Goal: Check status: Check status

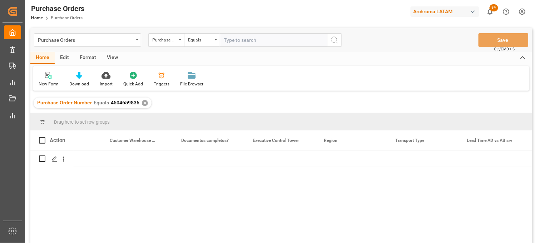
scroll to position [0, 847]
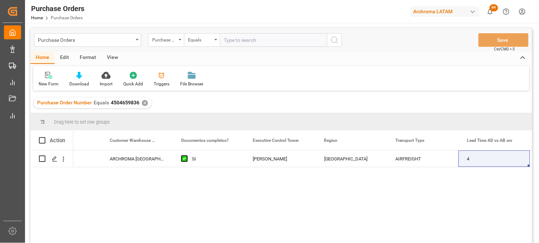
click at [143, 103] on div "✕" at bounding box center [145, 103] width 6 height 6
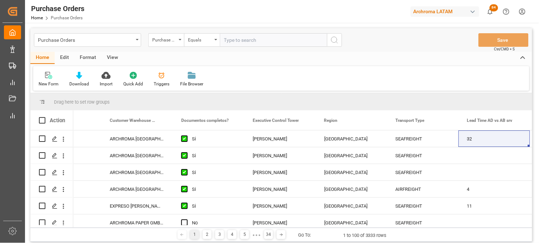
click at [273, 42] on input "text" at bounding box center [273, 40] width 107 height 14
paste input "4504641940"
type input "4504641940"
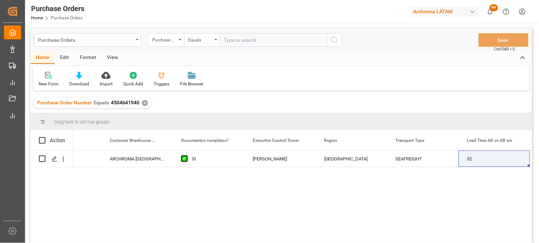
click at [144, 101] on div "✕" at bounding box center [145, 103] width 6 height 6
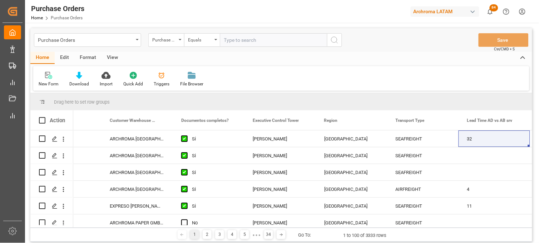
click at [238, 44] on input "text" at bounding box center [273, 40] width 107 height 14
paste input "4504638975"
type input "4504638975"
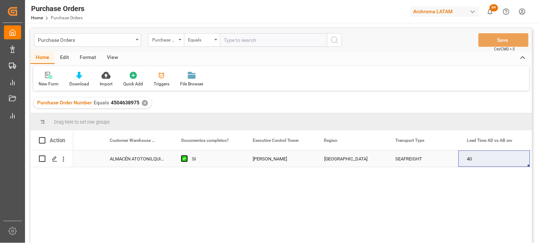
click at [276, 158] on div "[PERSON_NAME]" at bounding box center [280, 159] width 54 height 16
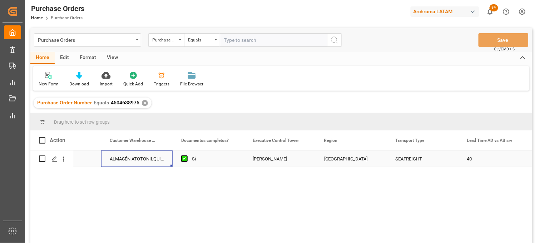
click at [134, 161] on div "ALMACÉN ATOTONILQUILLO" at bounding box center [137, 159] width 72 height 16
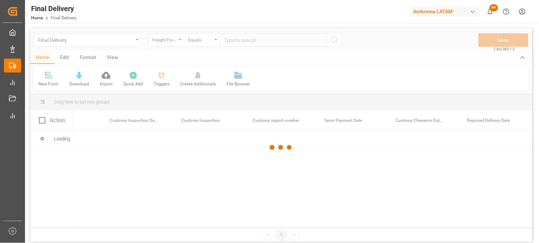
scroll to position [0, 687]
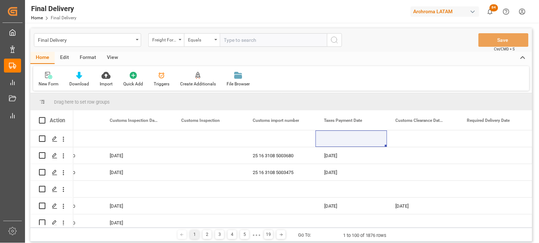
click at [237, 41] on input "text" at bounding box center [273, 40] width 107 height 14
paste input "250906900020"
type input "250906900020"
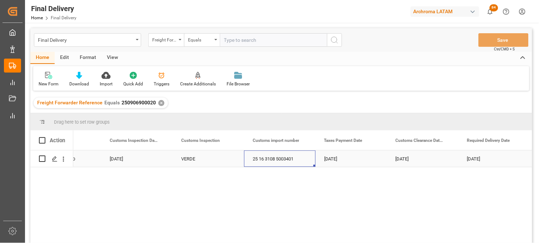
click at [270, 156] on div "25 16 3108 5003401" at bounding box center [280, 159] width 72 height 16
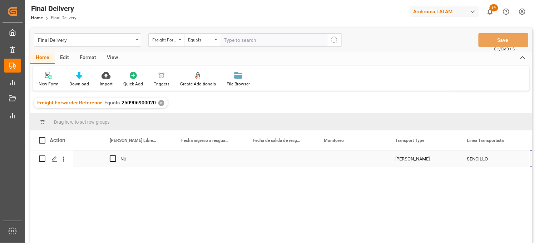
scroll to position [0, 1474]
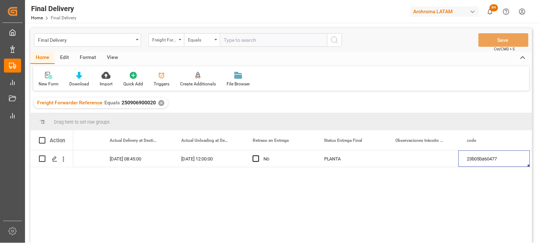
click at [159, 101] on div "✕" at bounding box center [161, 103] width 6 height 6
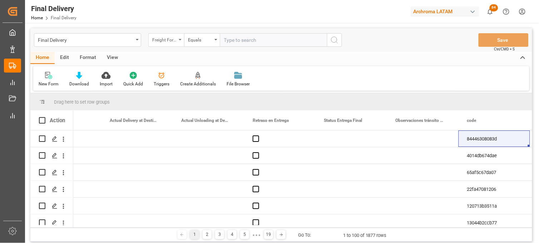
click at [174, 44] on div "Freight Forwarder Reference" at bounding box center [166, 40] width 36 height 14
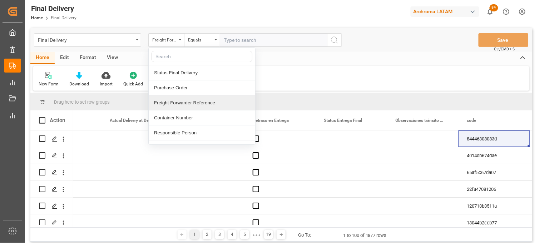
click at [187, 102] on div "Freight Forwarder Reference" at bounding box center [202, 102] width 107 height 15
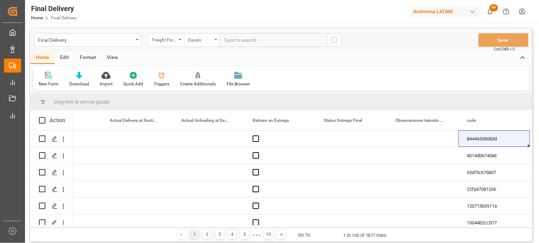
click at [217, 38] on div "Equals" at bounding box center [202, 40] width 36 height 14
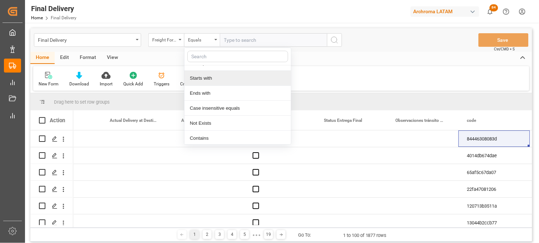
scroll to position [41, 0]
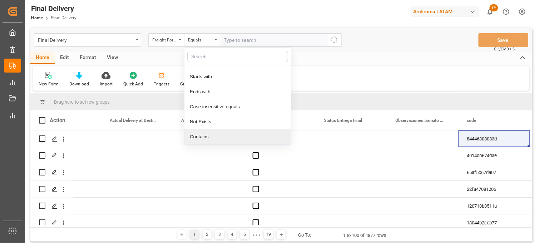
click at [223, 135] on div "Contains" at bounding box center [237, 136] width 107 height 15
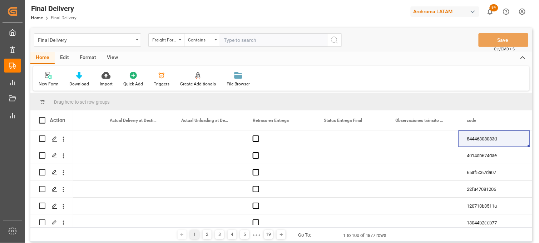
paste input "250815080155"
paste input "250815080163"
type input "250815080155,250815080163"
click at [335, 40] on icon "search button" at bounding box center [334, 40] width 9 height 9
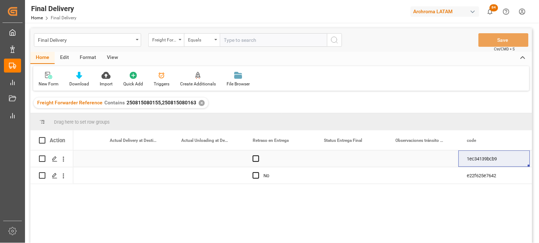
click at [256, 162] on div "Press SPACE to select this row." at bounding box center [280, 159] width 72 height 16
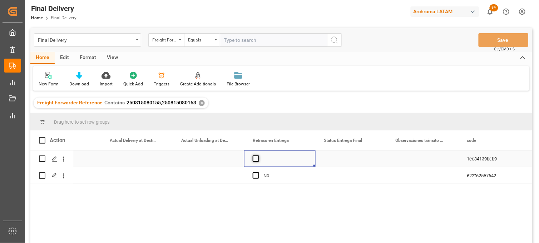
click at [256, 160] on span "Press SPACE to select this row." at bounding box center [256, 159] width 6 height 6
click at [258, 156] on input "Press SPACE to select this row." at bounding box center [258, 156] width 0 height 0
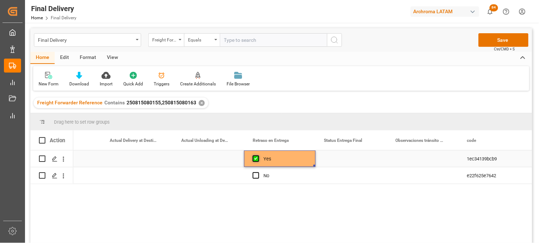
click at [256, 160] on span "Press SPACE to select this row." at bounding box center [256, 159] width 6 height 6
click at [258, 156] on input "Press SPACE to select this row." at bounding box center [258, 156] width 0 height 0
click at [335, 159] on div "Press SPACE to select this row." at bounding box center [352, 159] width 72 height 16
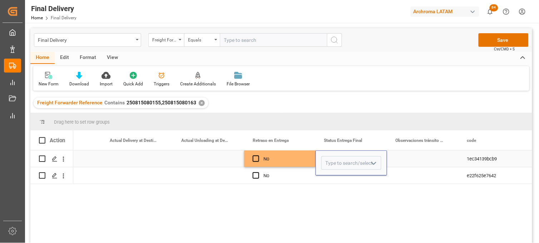
click at [335, 159] on input "Press SPACE to select this row." at bounding box center [351, 163] width 60 height 14
click at [333, 177] on div "PLANTA" at bounding box center [351, 183] width 59 height 25
type input "PLANTA"
click at [333, 176] on div "Press SPACE to select this row." at bounding box center [352, 175] width 72 height 16
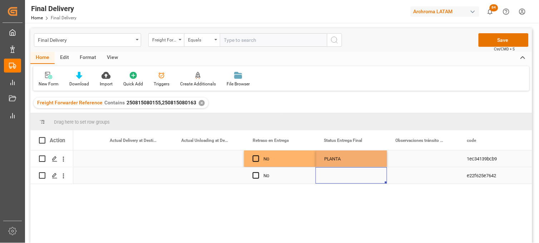
click at [333, 176] on div "Press SPACE to select this row." at bounding box center [352, 175] width 72 height 16
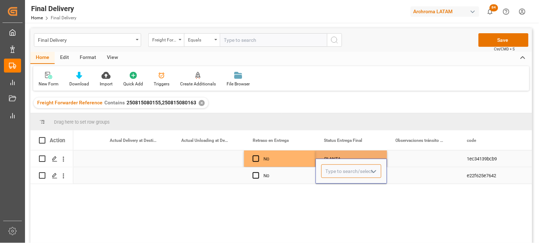
click at [333, 176] on input "Press SPACE to select this row." at bounding box center [351, 171] width 60 height 14
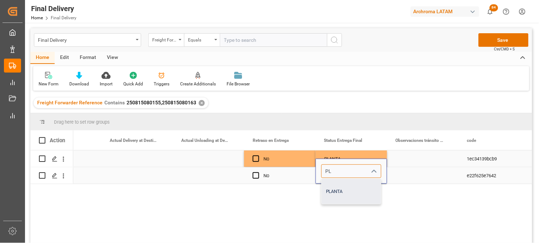
click at [335, 188] on div "PLANTA" at bounding box center [351, 191] width 59 height 25
type input "PLANTA"
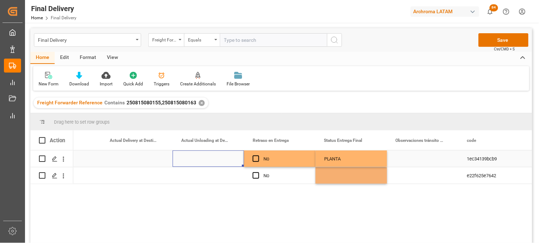
click at [200, 157] on div "Press SPACE to select this row." at bounding box center [209, 159] width 72 height 16
click at [146, 160] on div "Press SPACE to select this row." at bounding box center [137, 159] width 72 height 16
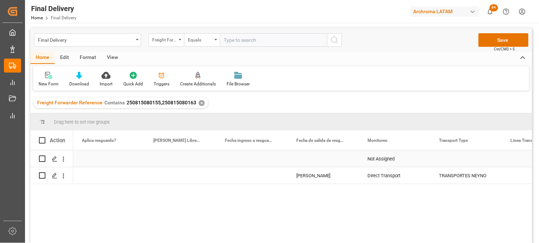
scroll to position [0, 1430]
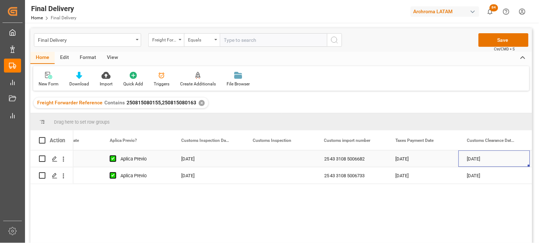
click at [273, 160] on div "Press SPACE to select this row." at bounding box center [280, 159] width 72 height 16
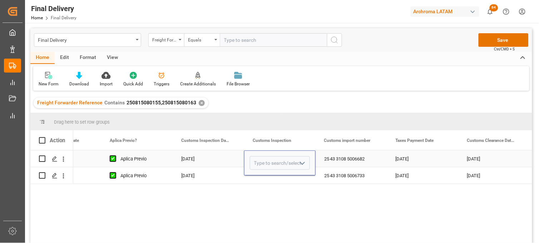
click at [273, 160] on input "Press SPACE to select this row." at bounding box center [280, 163] width 60 height 14
click at [269, 180] on div "VERDE" at bounding box center [279, 183] width 59 height 25
type input "VERDE"
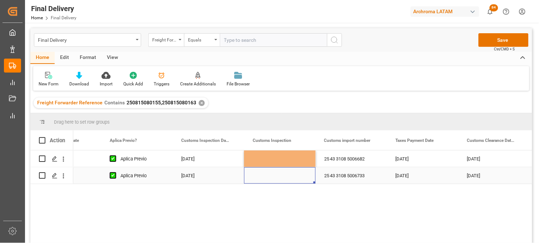
click at [261, 179] on div "Press SPACE to select this row." at bounding box center [280, 175] width 72 height 16
click at [260, 176] on div "Press SPACE to select this row." at bounding box center [280, 175] width 72 height 16
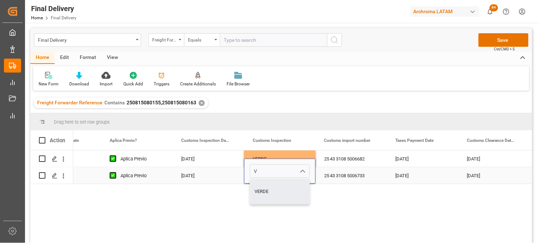
drag, startPoint x: 263, startPoint y: 186, endPoint x: 315, endPoint y: 169, distance: 54.9
click at [263, 186] on div "VERDE" at bounding box center [279, 191] width 59 height 25
type input "VERDE"
click at [331, 160] on div "25 43 3108 5006682" at bounding box center [352, 159] width 72 height 16
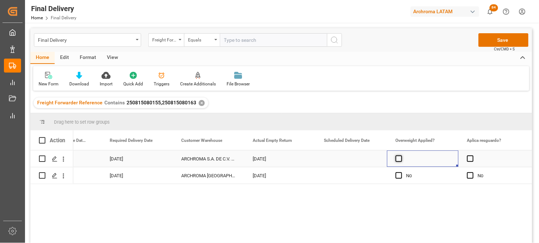
click at [399, 159] on span "Press SPACE to select this row." at bounding box center [399, 159] width 6 height 6
click at [401, 156] on input "Press SPACE to select this row." at bounding box center [401, 156] width 0 height 0
click at [399, 159] on span "Press SPACE to select this row." at bounding box center [399, 159] width 6 height 6
click at [401, 156] on input "Press SPACE to select this row." at bounding box center [401, 156] width 0 height 0
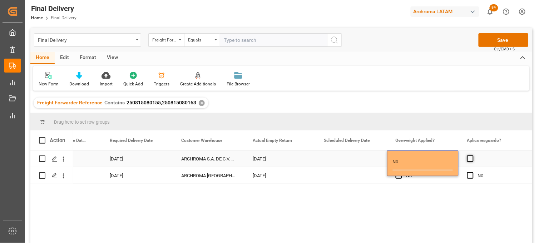
click at [471, 157] on span "Press SPACE to select this row." at bounding box center [470, 159] width 6 height 6
click at [473, 156] on input "Press SPACE to select this row." at bounding box center [473, 156] width 0 height 0
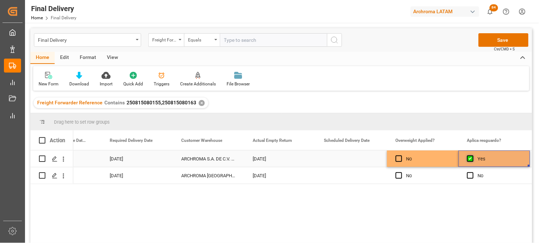
click at [471, 157] on span "Press SPACE to select this row." at bounding box center [470, 159] width 6 height 6
click at [473, 156] on input "Press SPACE to select this row." at bounding box center [473, 156] width 0 height 0
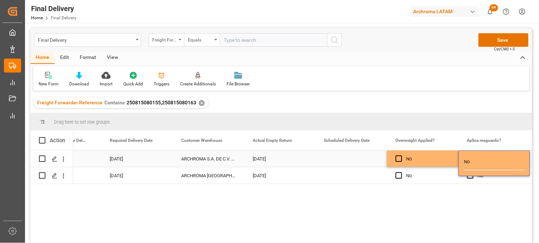
click at [328, 161] on div "Press SPACE to select this row." at bounding box center [352, 159] width 72 height 16
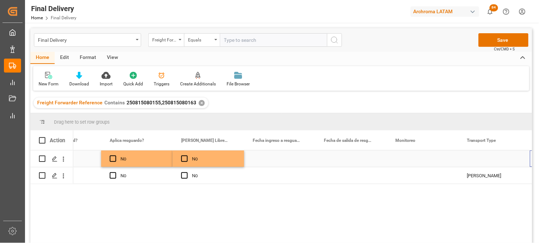
scroll to position [0, 1402]
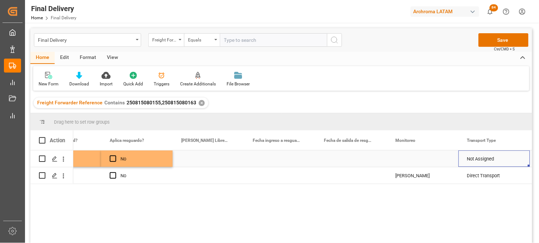
click at [407, 159] on div "Press SPACE to select this row." at bounding box center [423, 159] width 72 height 16
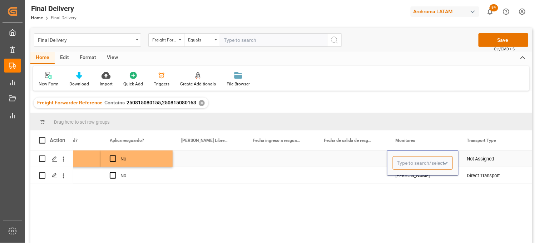
click at [407, 159] on input "Press SPACE to select this row." at bounding box center [423, 163] width 60 height 14
click at [412, 180] on div "[PERSON_NAME]" at bounding box center [422, 183] width 59 height 25
type input "[PERSON_NAME]"
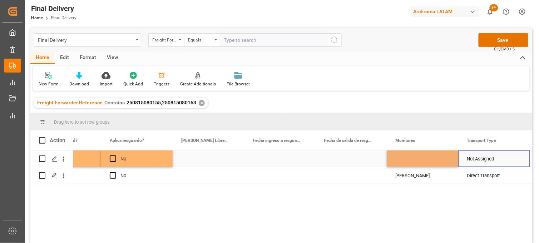
click at [479, 160] on div "Not Assigned" at bounding box center [494, 159] width 54 height 16
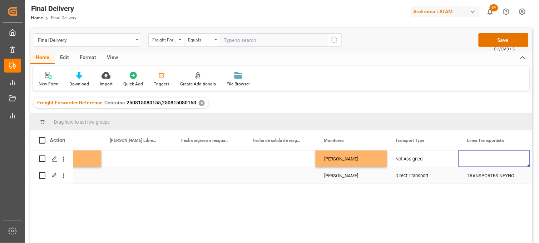
scroll to position [0, 1545]
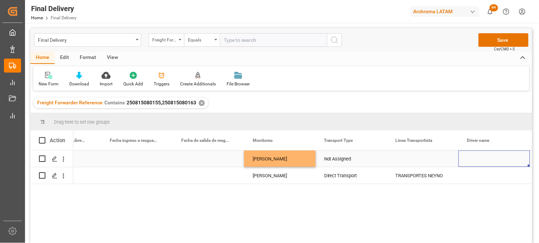
click at [341, 160] on div "Not Assigned" at bounding box center [351, 159] width 54 height 16
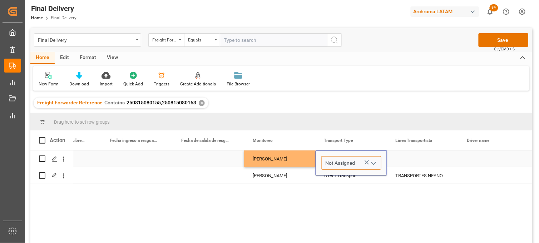
click at [341, 160] on input "Not Assigned" at bounding box center [351, 163] width 60 height 14
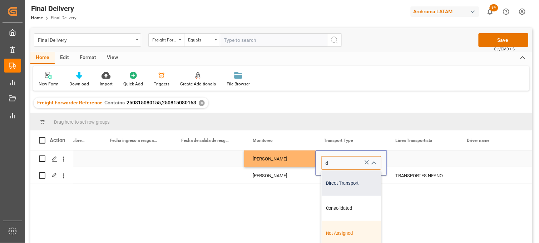
click at [336, 183] on div "Direct Transport" at bounding box center [351, 183] width 59 height 25
type input "Direct Transport"
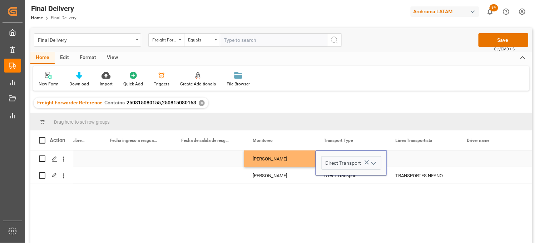
click at [420, 162] on div "Press SPACE to select this row." at bounding box center [423, 159] width 72 height 16
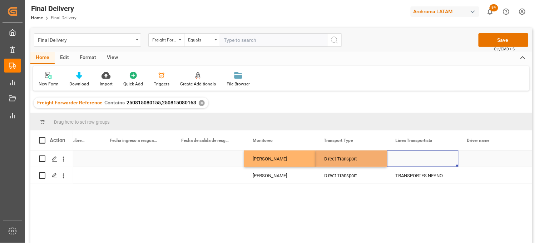
click at [417, 162] on div "Press SPACE to select this row." at bounding box center [423, 159] width 72 height 16
click at [417, 162] on input "Press SPACE to select this row." at bounding box center [423, 163] width 60 height 14
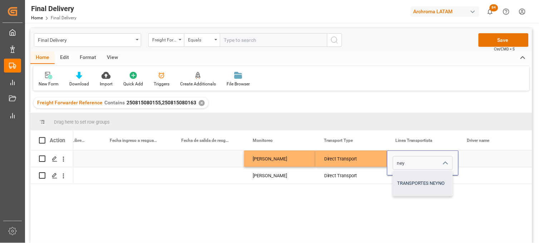
click at [417, 177] on div "TRANSPORTES NEYNO" at bounding box center [422, 183] width 59 height 25
type input "TRANSPORTES NEYNO"
click at [476, 158] on div "Press SPACE to select this row." at bounding box center [495, 159] width 72 height 16
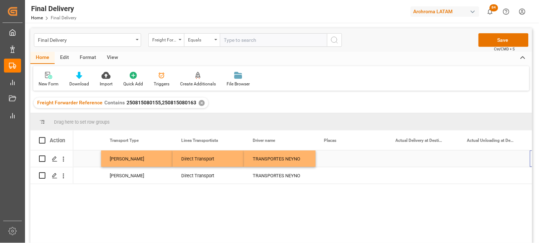
scroll to position [0, 1760]
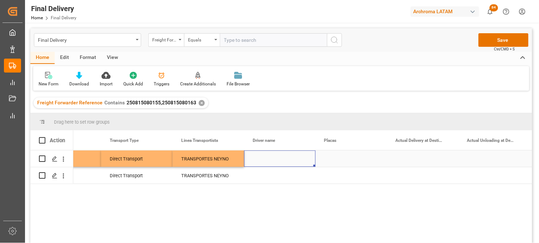
click at [264, 161] on div "Press SPACE to select this row." at bounding box center [280, 159] width 72 height 16
click at [416, 159] on div "Press SPACE to select this row." at bounding box center [423, 159] width 72 height 16
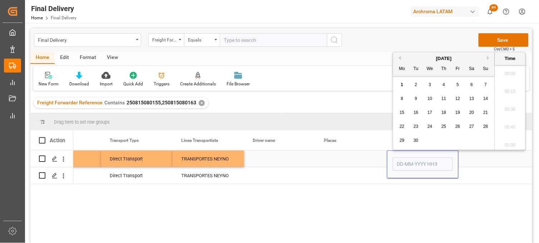
scroll to position [699, 0]
click at [399, 57] on button "Previous Month" at bounding box center [399, 58] width 4 height 4
click at [459, 139] on span "29" at bounding box center [458, 140] width 5 height 5
click at [510, 115] on li "12:00" at bounding box center [510, 113] width 30 height 18
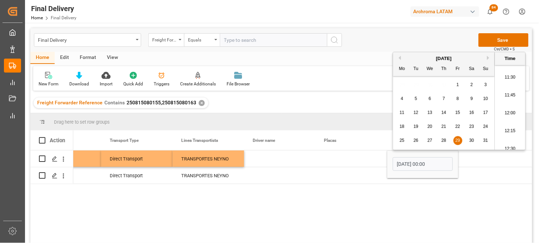
type input "[DATE] 12:00"
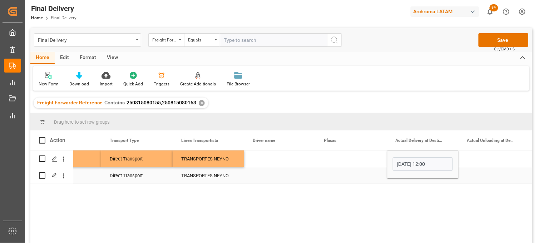
click at [410, 181] on div "Press SPACE to select this row." at bounding box center [423, 175] width 72 height 16
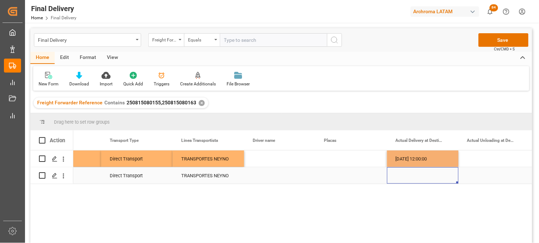
click at [410, 176] on div "Press SPACE to select this row." at bounding box center [423, 175] width 72 height 16
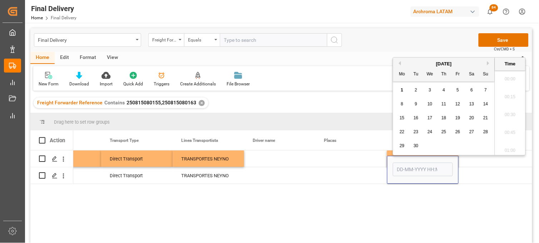
scroll to position [699, 0]
click at [400, 62] on button "Previous Month" at bounding box center [399, 63] width 4 height 4
click at [458, 145] on span "29" at bounding box center [458, 145] width 5 height 5
click at [506, 118] on li "12:00" at bounding box center [510, 119] width 30 height 18
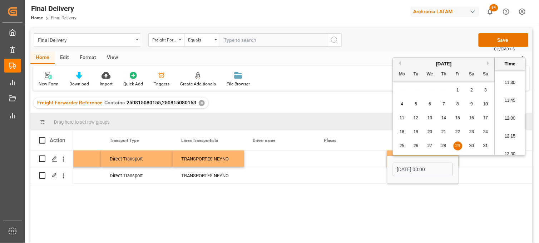
type input "[DATE] 12:00"
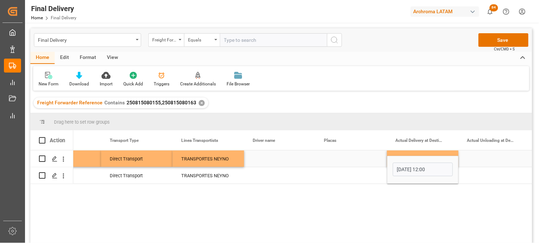
click at [483, 158] on div "Press SPACE to select this row." at bounding box center [495, 159] width 72 height 16
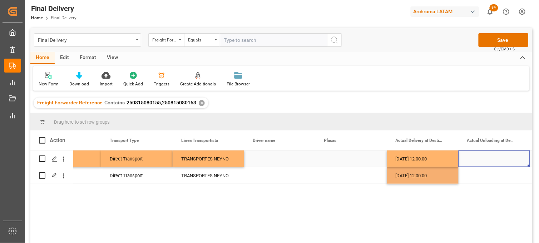
click at [483, 158] on div "Press SPACE to select this row." at bounding box center [495, 159] width 72 height 16
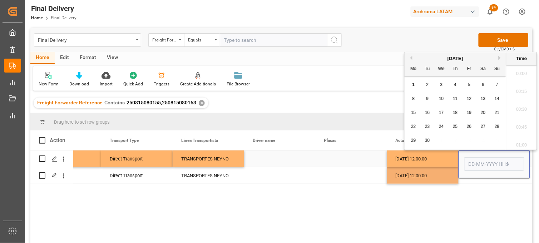
scroll to position [699, 0]
click at [410, 57] on button "Previous Month" at bounding box center [410, 58] width 4 height 4
click at [470, 140] on span "29" at bounding box center [469, 140] width 5 height 5
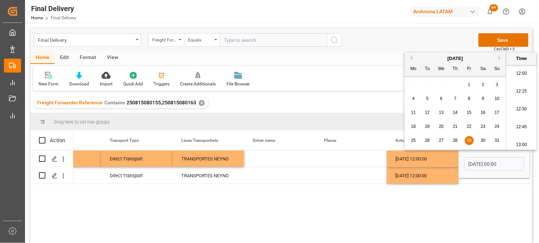
scroll to position [898, 0]
click at [516, 108] on li "13:00" at bounding box center [522, 106] width 30 height 18
type input "[DATE] 13:00"
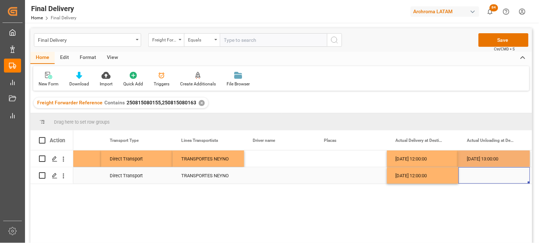
drag, startPoint x: 485, startPoint y: 181, endPoint x: 479, endPoint y: 178, distance: 6.1
click at [484, 181] on div "Press SPACE to select this row." at bounding box center [495, 175] width 72 height 16
click at [475, 174] on div "Press SPACE to select this row." at bounding box center [495, 175] width 72 height 16
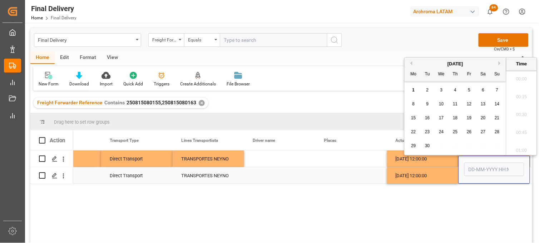
scroll to position [699, 0]
drag, startPoint x: 412, startPoint y: 63, endPoint x: 427, endPoint y: 90, distance: 30.7
click at [411, 63] on button "Previous Month" at bounding box center [410, 63] width 4 height 4
click at [470, 146] on span "29" at bounding box center [469, 145] width 5 height 5
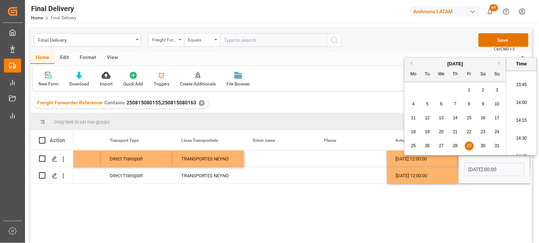
click at [519, 84] on li "13:45" at bounding box center [522, 85] width 30 height 18
type input "[DATE] 13:45"
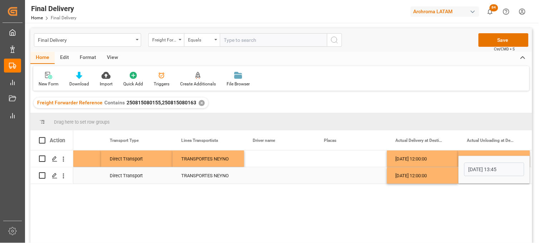
click at [430, 176] on div "[DATE] 12:00:00" at bounding box center [423, 175] width 72 height 16
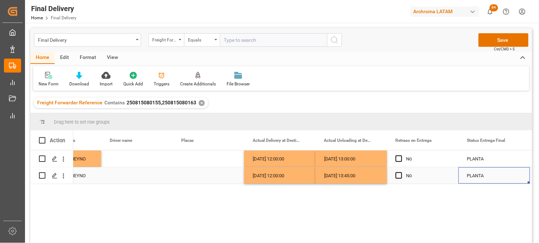
scroll to position [0, 1974]
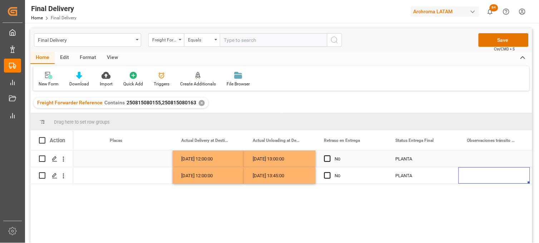
click at [114, 162] on div "Press SPACE to select this row." at bounding box center [137, 159] width 72 height 16
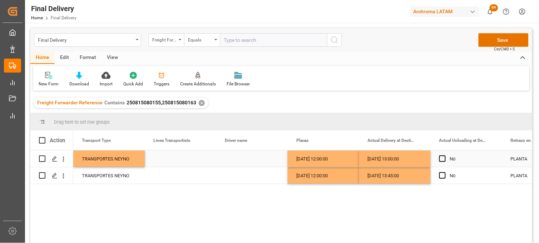
scroll to position [0, 1788]
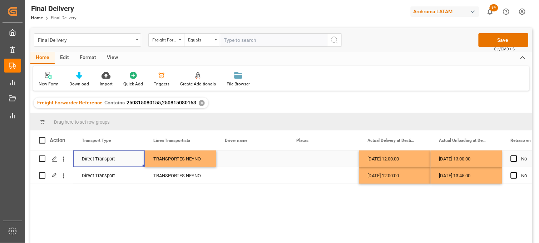
click at [238, 160] on div "Press SPACE to select this row." at bounding box center [252, 159] width 72 height 16
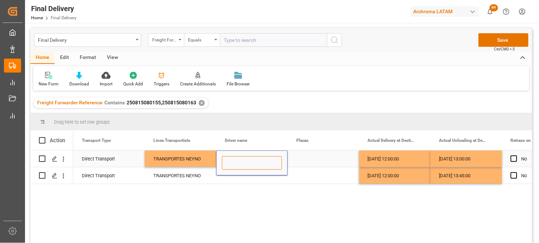
click at [238, 160] on input "Press SPACE to select this row." at bounding box center [252, 163] width 60 height 14
paste input "[PERSON_NAME] [PERSON_NAME]"
type input "[PERSON_NAME] [PERSON_NAME]"
click at [230, 177] on div "Press SPACE to select this row." at bounding box center [252, 175] width 72 height 16
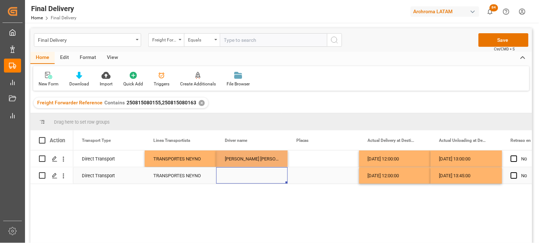
click at [229, 176] on div "Press SPACE to select this row." at bounding box center [252, 175] width 72 height 16
type input "[PERSON_NAME] [PERSON_NAME]"
click at [309, 176] on div "Press SPACE to select this row." at bounding box center [324, 175] width 72 height 16
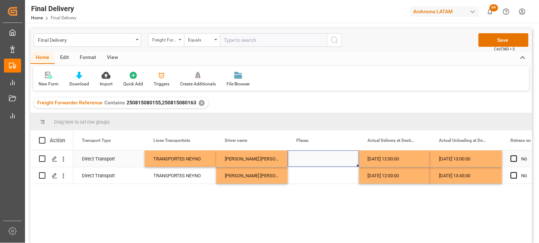
click at [307, 159] on div "Press SPACE to select this row." at bounding box center [324, 159] width 72 height 16
click at [307, 159] on input "Press SPACE to select this row." at bounding box center [324, 163] width 60 height 14
paste input "38AR9K"
type input "38AR9K"
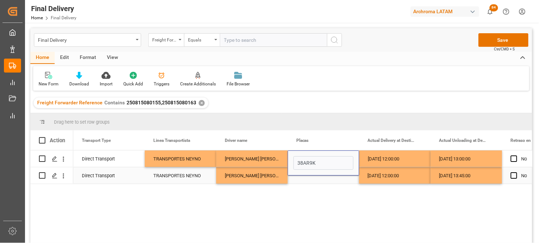
click at [307, 179] on div "Press SPACE to select this row." at bounding box center [324, 175] width 72 height 16
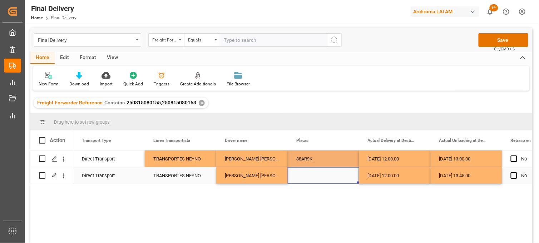
click at [305, 175] on div "Press SPACE to select this row." at bounding box center [324, 175] width 72 height 16
click at [305, 174] on input "Press SPACE to select this row." at bounding box center [324, 171] width 60 height 14
type input "38AR9K"
click at [370, 173] on div "[DATE] 12:00:00" at bounding box center [395, 175] width 72 height 16
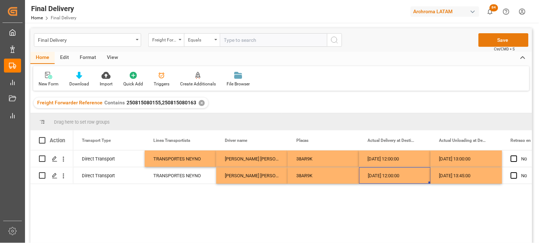
click at [496, 38] on button "Save" at bounding box center [504, 40] width 50 height 14
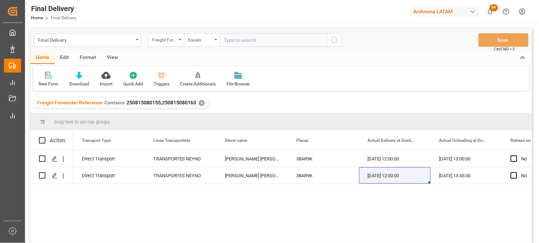
click at [199, 102] on div "✕" at bounding box center [202, 103] width 6 height 6
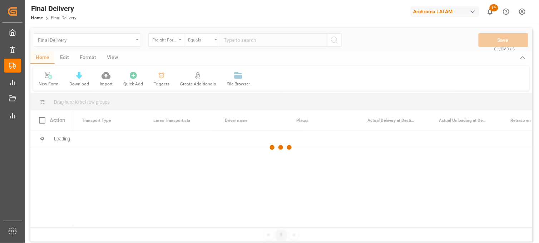
click at [232, 44] on div at bounding box center [281, 147] width 502 height 239
click at [233, 43] on div at bounding box center [281, 147] width 502 height 239
click at [234, 41] on div at bounding box center [281, 147] width 502 height 239
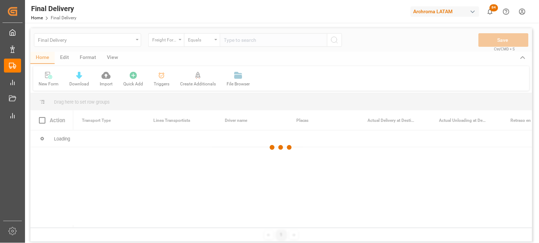
click at [234, 41] on div at bounding box center [281, 147] width 502 height 239
click at [233, 42] on input "text" at bounding box center [273, 40] width 107 height 14
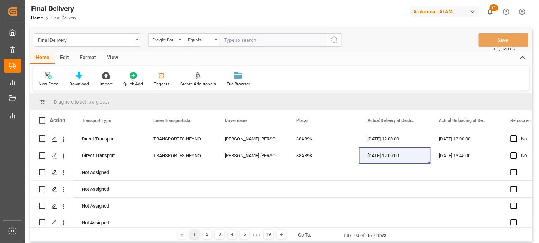
paste input "250806900760"
type input "250806900760"
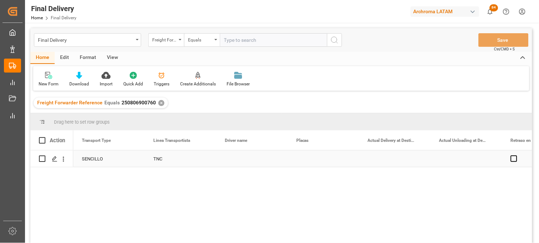
click at [229, 159] on div "Press SPACE to select this row." at bounding box center [252, 159] width 72 height 16
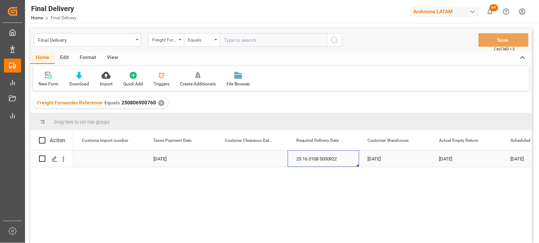
scroll to position [0, 358]
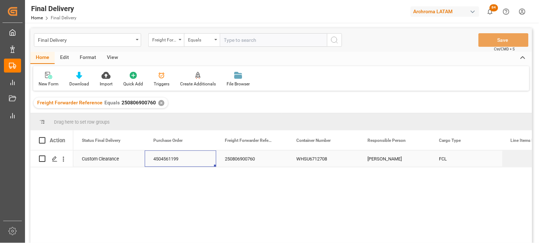
click at [312, 156] on div "WHSU6712708" at bounding box center [324, 159] width 72 height 16
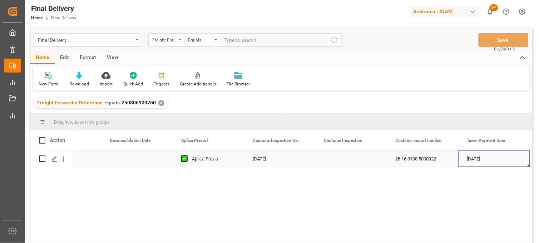
scroll to position [0, 616]
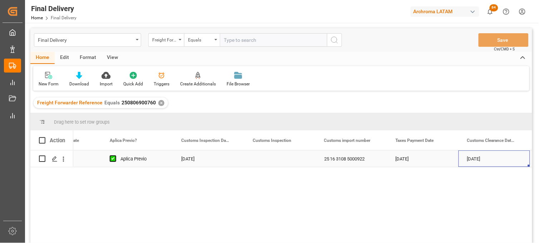
click at [271, 159] on div "Press SPACE to select this row." at bounding box center [280, 159] width 72 height 16
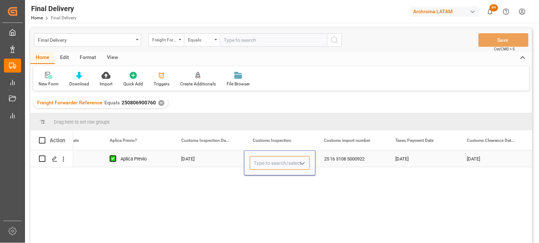
click at [271, 159] on input "Press SPACE to select this row." at bounding box center [280, 163] width 60 height 14
click at [266, 177] on div "VERDE" at bounding box center [279, 183] width 59 height 25
type input "VERDE"
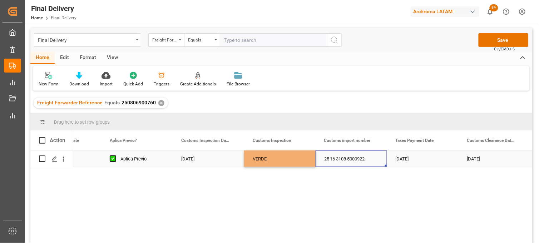
click at [335, 156] on div "25 16 3108 5000922" at bounding box center [352, 159] width 72 height 16
click at [409, 158] on div "[DATE]" at bounding box center [423, 159] width 72 height 16
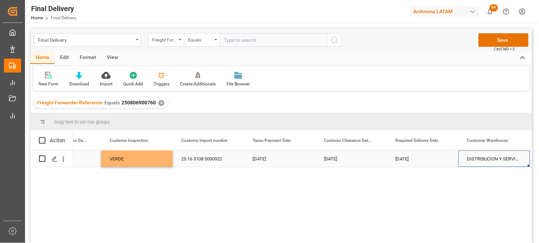
scroll to position [0, 830]
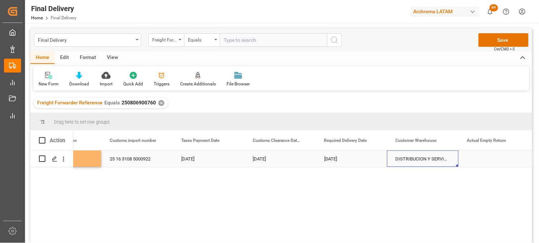
click at [406, 159] on div "DISTRIBUCION Y SERVICIOS LOGISTICOS SA DE CV (TIZAYUCA)" at bounding box center [423, 159] width 72 height 16
click at [472, 157] on div "Press SPACE to select this row." at bounding box center [495, 159] width 72 height 16
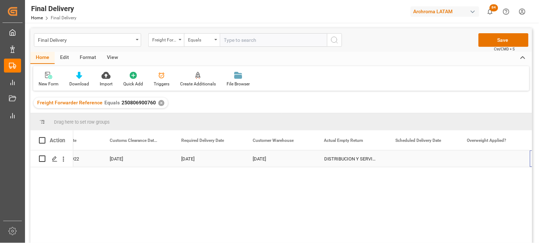
scroll to position [0, 973]
click at [413, 162] on div "Press SPACE to select this row." at bounding box center [423, 159] width 72 height 16
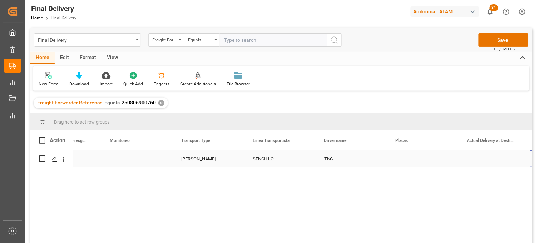
scroll to position [0, 1688]
click at [332, 159] on div "Press SPACE to select this row." at bounding box center [352, 159] width 72 height 16
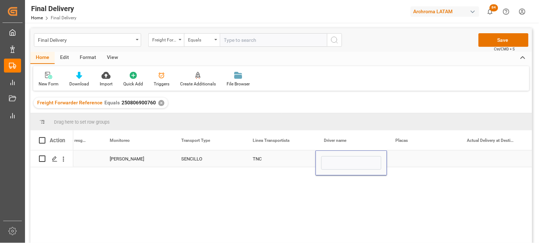
type input "[PERSON_NAME]"
click at [405, 159] on div "Press SPACE to select this row." at bounding box center [423, 159] width 72 height 16
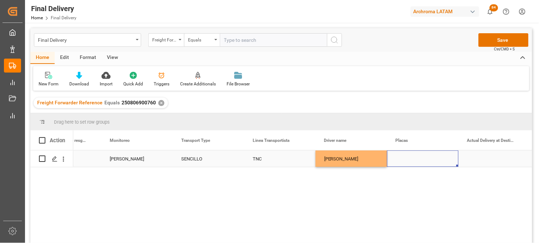
click at [406, 158] on div "Press SPACE to select this row." at bounding box center [423, 159] width 72 height 16
click at [406, 158] on input "Press SPACE to select this row." at bounding box center [423, 163] width 60 height 14
type input "06FA7X"
click at [477, 158] on div "Press SPACE to select this row." at bounding box center [495, 159] width 72 height 16
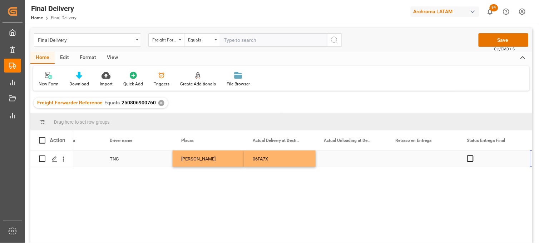
scroll to position [0, 1903]
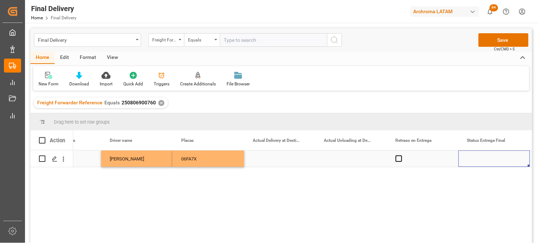
click at [275, 159] on div "Press SPACE to select this row." at bounding box center [280, 159] width 72 height 16
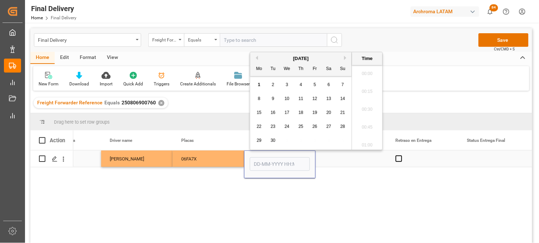
scroll to position [717, 0]
click at [259, 87] on div "1" at bounding box center [259, 85] width 9 height 9
click at [371, 140] on li "11:00" at bounding box center [367, 143] width 30 height 18
type input "[DATE] 11:00"
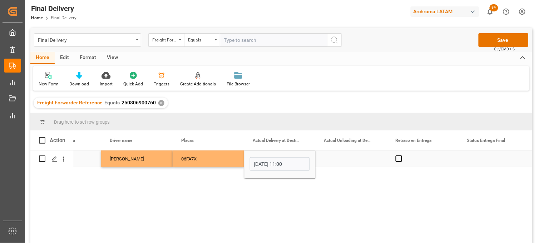
click at [348, 155] on div "Press SPACE to select this row." at bounding box center [352, 159] width 72 height 16
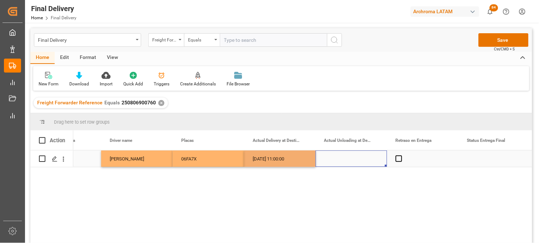
click at [348, 155] on div "Press SPACE to select this row." at bounding box center [352, 159] width 72 height 16
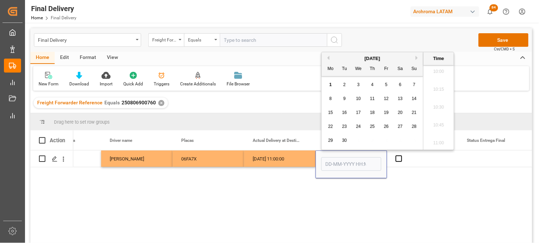
click at [330, 83] on span "1" at bounding box center [331, 84] width 3 height 5
click at [439, 124] on li "13:00" at bounding box center [439, 127] width 30 height 18
type input "[DATE] 13:00"
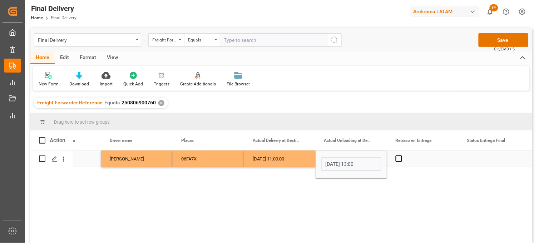
click at [415, 162] on div "Press SPACE to select this row." at bounding box center [423, 159] width 72 height 16
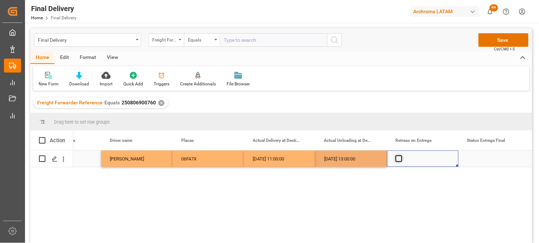
click at [398, 159] on span "Press SPACE to select this row." at bounding box center [399, 159] width 6 height 6
click at [401, 156] on input "Press SPACE to select this row." at bounding box center [401, 156] width 0 height 0
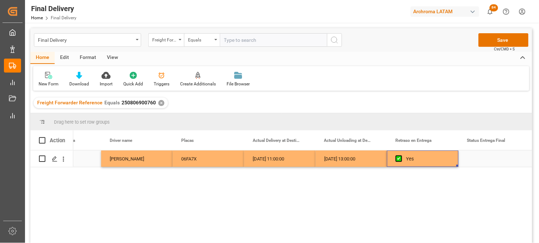
click at [357, 160] on div "[DATE] 13:00:00" at bounding box center [352, 159] width 72 height 16
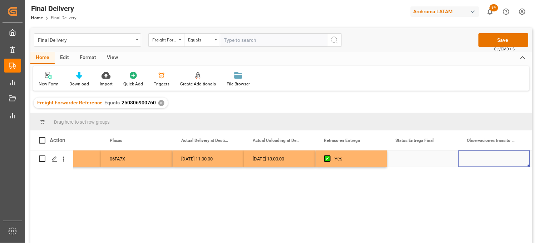
scroll to position [0, 2046]
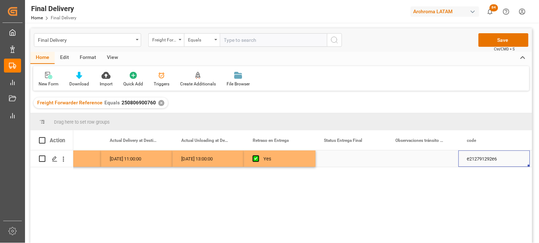
click at [342, 159] on div "Press SPACE to select this row." at bounding box center [352, 159] width 72 height 16
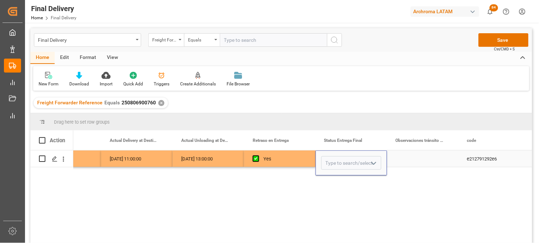
click at [342, 159] on input "Press SPACE to select this row." at bounding box center [351, 163] width 60 height 14
click at [335, 180] on div "PLANTA" at bounding box center [351, 183] width 59 height 25
type input "PLANTA"
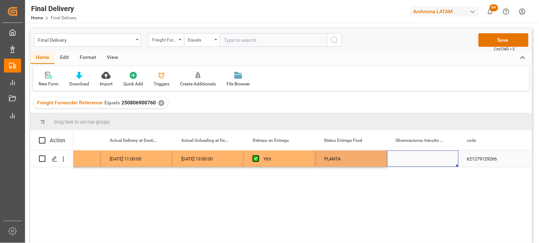
click at [417, 160] on div "Press SPACE to select this row." at bounding box center [423, 159] width 72 height 16
click at [500, 40] on button "Save" at bounding box center [504, 40] width 50 height 14
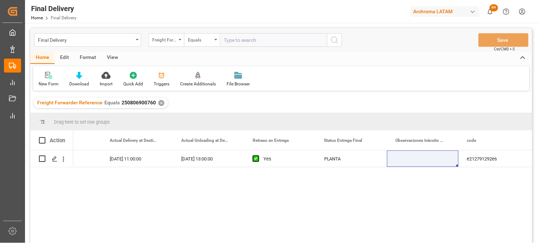
click at [159, 103] on div "✕" at bounding box center [161, 103] width 6 height 6
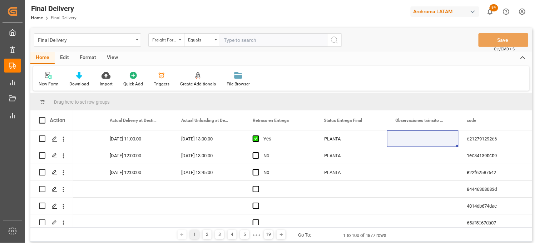
click at [180, 42] on div "Freight Forwarder Reference" at bounding box center [166, 40] width 36 height 14
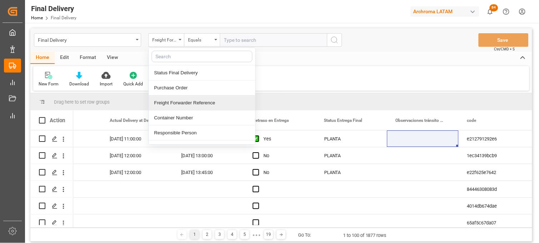
click at [187, 98] on div "Freight Forwarder Reference" at bounding box center [202, 102] width 107 height 15
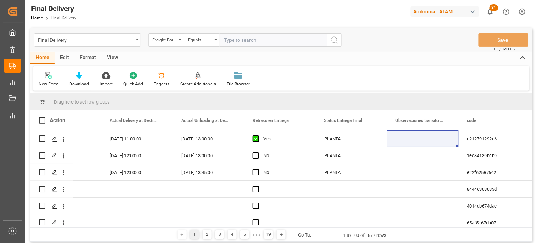
click at [238, 36] on input "text" at bounding box center [273, 40] width 107 height 14
paste input "250806900888"
type input "250806900888"
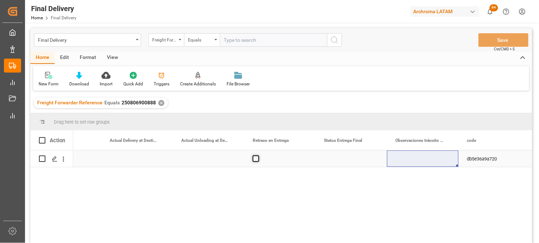
click at [255, 159] on span "Press SPACE to select this row." at bounding box center [256, 159] width 6 height 6
click at [258, 156] on input "Press SPACE to select this row." at bounding box center [258, 156] width 0 height 0
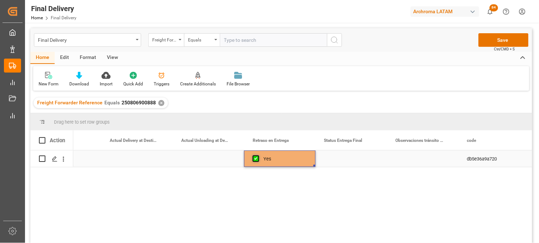
click at [255, 159] on span "Press SPACE to select this row." at bounding box center [256, 159] width 6 height 6
click at [258, 156] on input "Press SPACE to select this row." at bounding box center [258, 156] width 0 height 0
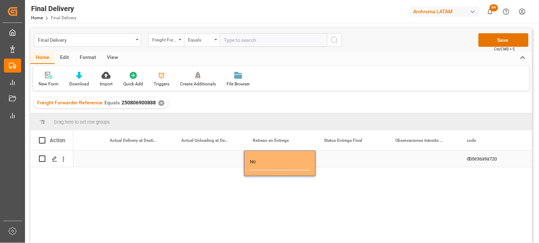
click at [345, 160] on div "Press SPACE to select this row." at bounding box center [352, 159] width 72 height 16
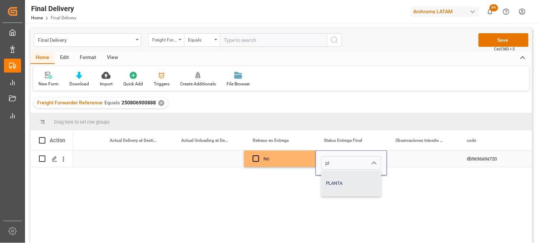
click at [345, 178] on div "PLANTA" at bounding box center [351, 183] width 59 height 25
type input "PLANTA"
click at [408, 159] on div "Press SPACE to select this row." at bounding box center [423, 159] width 72 height 16
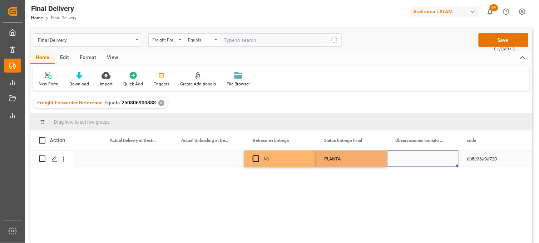
click at [220, 159] on div "Press SPACE to select this row." at bounding box center [209, 159] width 72 height 16
click at [127, 158] on div "Press SPACE to select this row." at bounding box center [137, 159] width 72 height 16
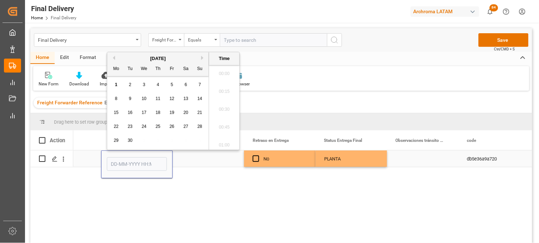
scroll to position [735, 0]
click at [127, 158] on input "Press SPACE to select this row." at bounding box center [137, 164] width 60 height 14
click at [117, 84] on span "1" at bounding box center [116, 84] width 3 height 5
click at [223, 119] on li "07:00" at bounding box center [224, 118] width 30 height 18
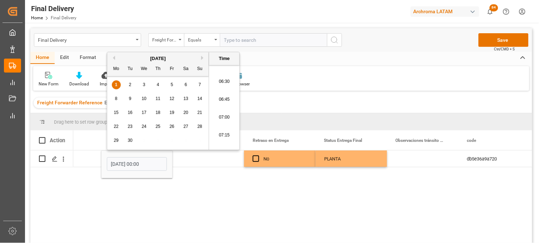
type input "[DATE] 07:00"
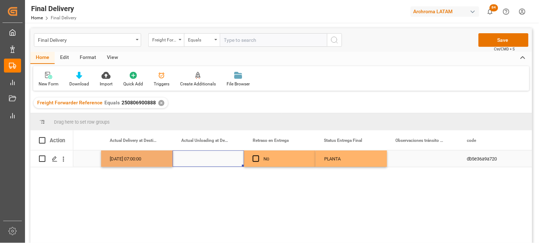
click at [202, 158] on div "Press SPACE to select this row." at bounding box center [209, 159] width 72 height 16
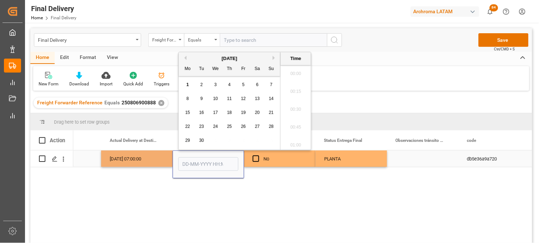
click at [202, 158] on input "Press SPACE to select this row." at bounding box center [208, 164] width 60 height 14
click at [187, 84] on span "1" at bounding box center [188, 84] width 3 height 5
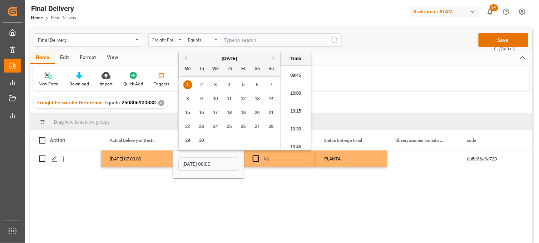
scroll to position [656, 0]
click at [292, 98] on li "09:30" at bounding box center [296, 98] width 30 height 18
type input "[DATE] 09:30"
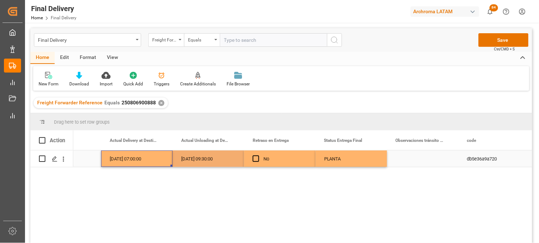
click at [132, 158] on div "[DATE] 07:00:00" at bounding box center [137, 159] width 72 height 16
click at [197, 156] on div "[DATE] 09:30:00" at bounding box center [209, 159] width 72 height 16
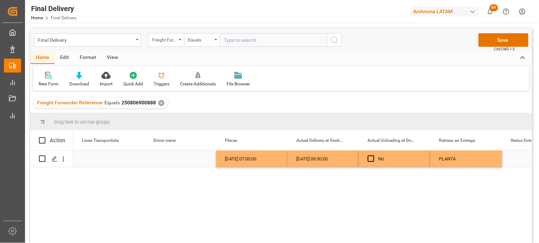
scroll to position [0, 1859]
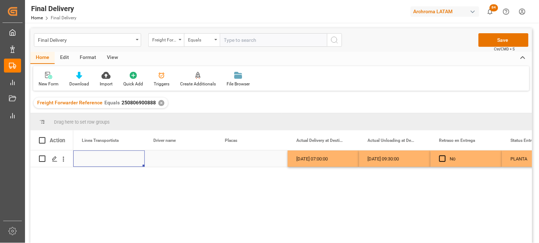
click at [173, 158] on div "Press SPACE to select this row." at bounding box center [181, 159] width 72 height 16
click at [173, 158] on input "Press SPACE to select this row." at bounding box center [181, 163] width 60 height 14
type input "[PERSON_NAME]"
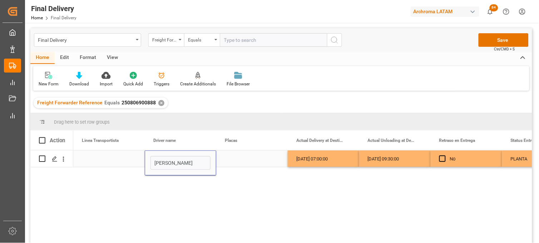
click at [231, 157] on div "Press SPACE to select this row." at bounding box center [252, 159] width 72 height 16
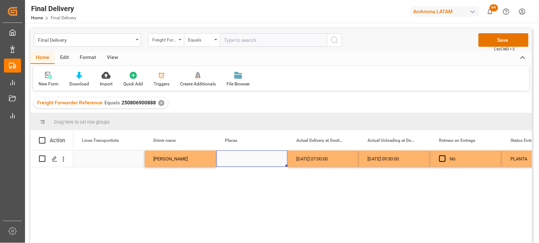
click at [238, 158] on div "Press SPACE to select this row." at bounding box center [252, 159] width 72 height 16
click at [238, 158] on input "Press SPACE to select this row." at bounding box center [252, 163] width 60 height 14
type input "18AL8R"
click at [194, 159] on div "[PERSON_NAME]" at bounding box center [181, 159] width 72 height 16
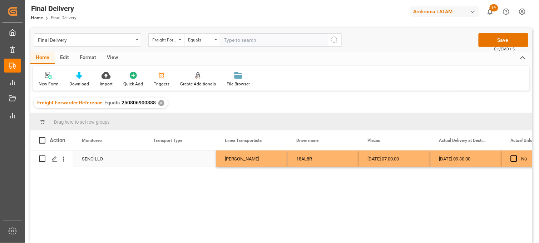
scroll to position [0, 1716]
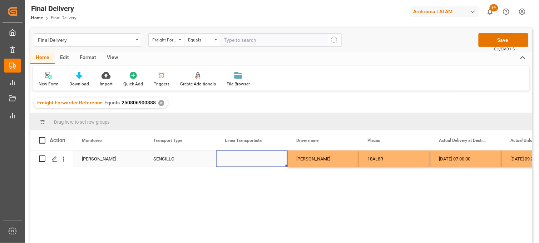
click at [241, 158] on div "Press SPACE to select this row." at bounding box center [252, 159] width 72 height 16
click at [241, 158] on input "Press SPACE to select this row." at bounding box center [252, 163] width 60 height 14
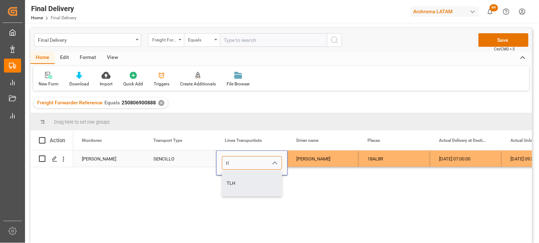
click at [244, 184] on div "TLH" at bounding box center [251, 183] width 59 height 25
type input "TLH"
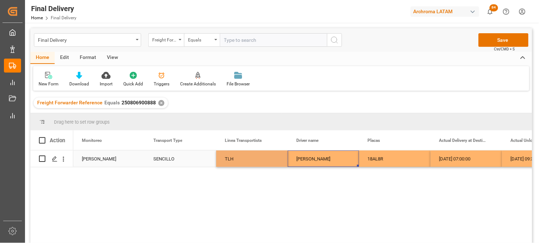
click at [301, 159] on div "[PERSON_NAME]" at bounding box center [324, 159] width 72 height 16
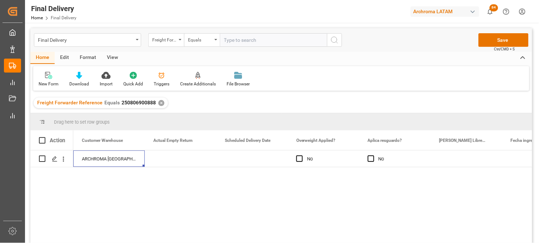
scroll to position [0, 1073]
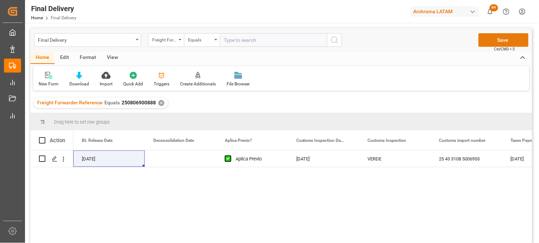
click at [491, 41] on button "Save" at bounding box center [504, 40] width 50 height 14
